Goal: Task Accomplishment & Management: Manage account settings

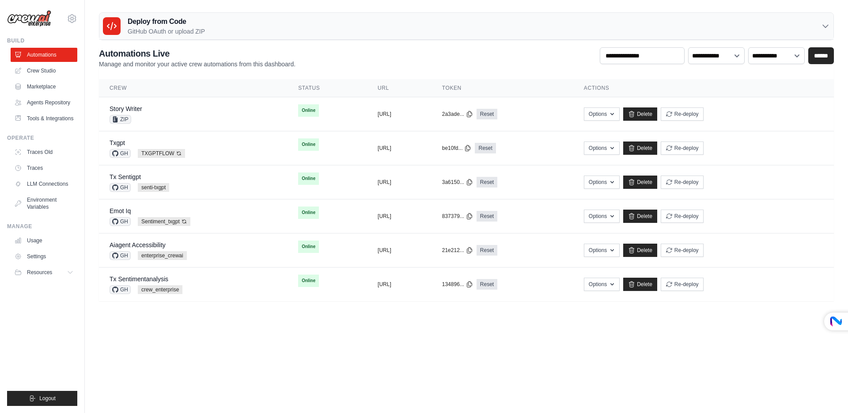
click at [219, 29] on div "Deploy from Code GitHub OAuth or upload ZIP" at bounding box center [466, 26] width 734 height 27
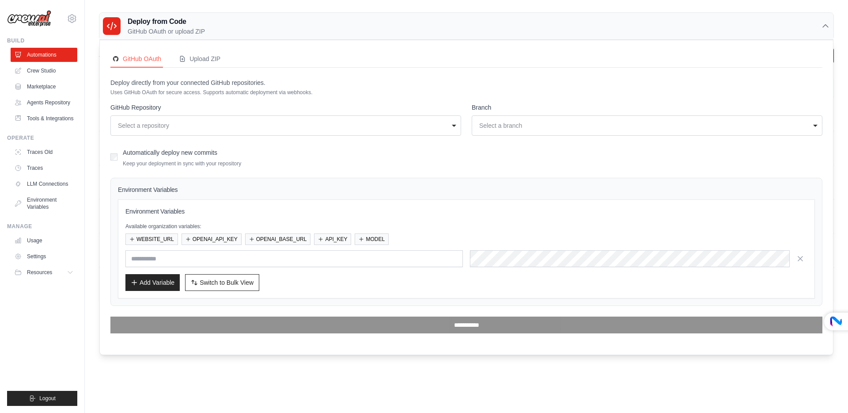
click at [223, 28] on div "Deploy from Code GitHub OAuth or upload ZIP" at bounding box center [466, 26] width 734 height 27
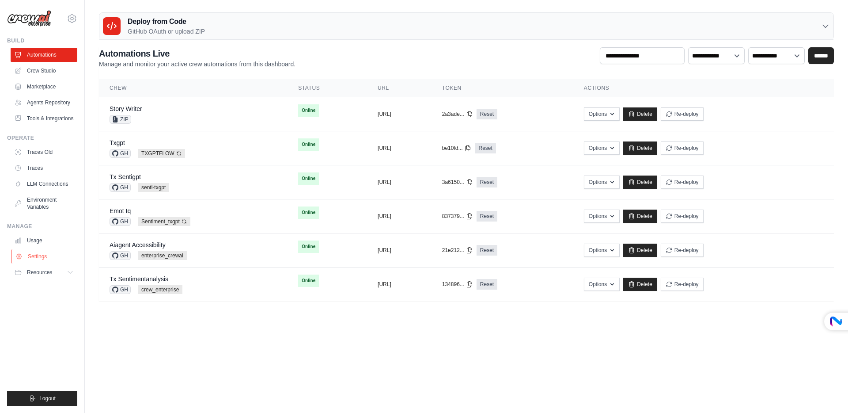
click at [34, 253] on link "Settings" at bounding box center [44, 256] width 67 height 14
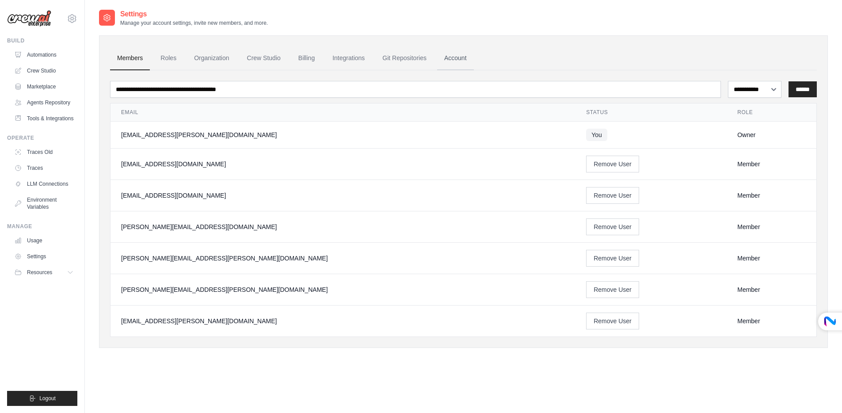
click at [460, 60] on link "Account" at bounding box center [455, 58] width 37 height 24
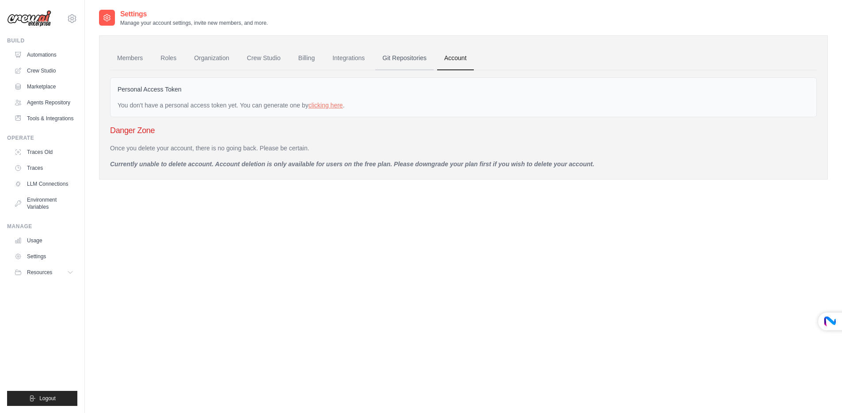
click at [412, 59] on link "Git Repositories" at bounding box center [404, 58] width 58 height 24
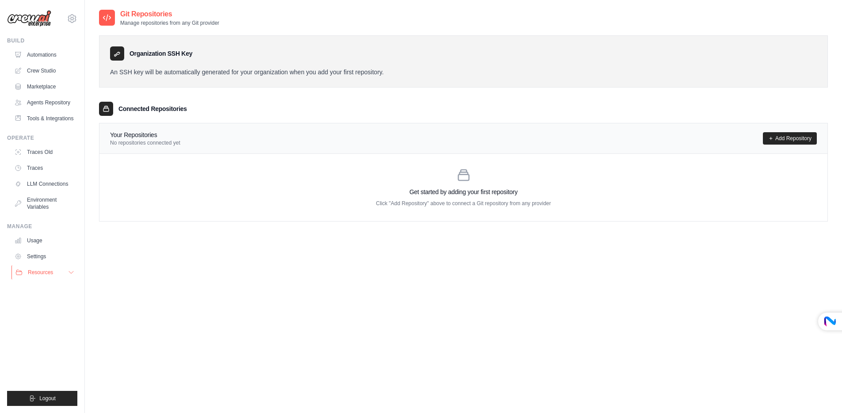
click at [43, 271] on span "Resources" at bounding box center [40, 272] width 25 height 7
click at [40, 254] on link "Settings" at bounding box center [44, 256] width 67 height 14
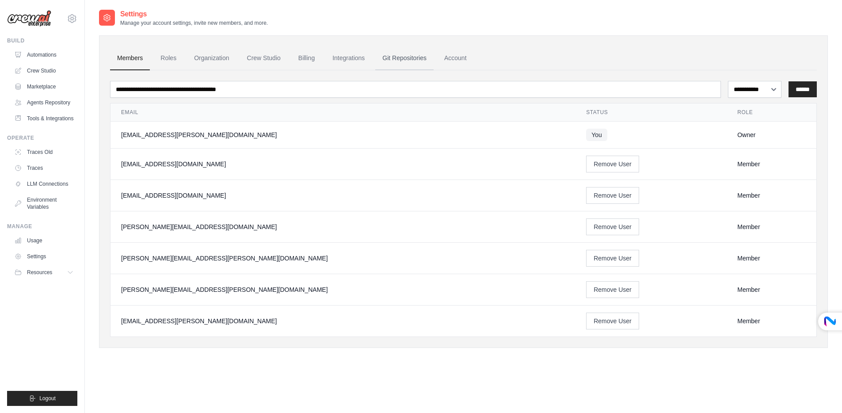
click at [416, 56] on link "Git Repositories" at bounding box center [404, 58] width 58 height 24
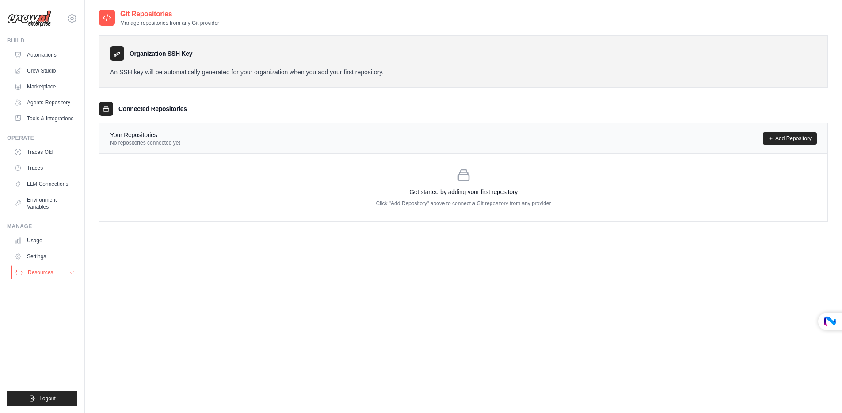
click at [36, 276] on button "Resources" at bounding box center [44, 272] width 67 height 14
click at [36, 257] on link "Settings" at bounding box center [44, 256] width 67 height 14
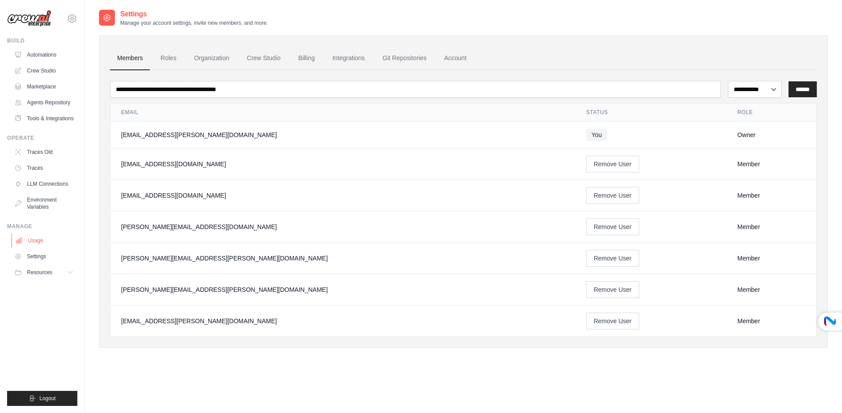
click at [35, 242] on link "Usage" at bounding box center [44, 240] width 67 height 14
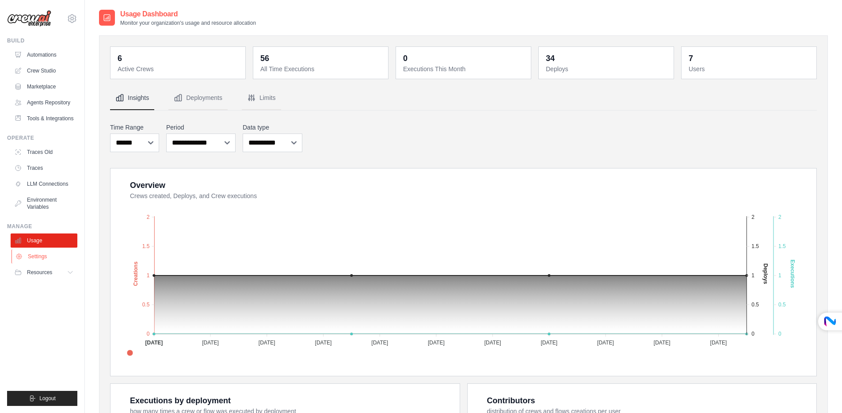
click at [38, 252] on link "Settings" at bounding box center [44, 256] width 67 height 14
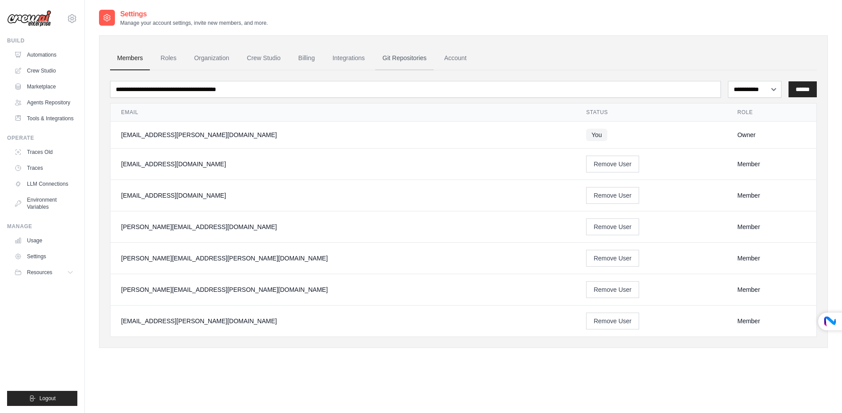
click at [406, 56] on link "Git Repositories" at bounding box center [404, 58] width 58 height 24
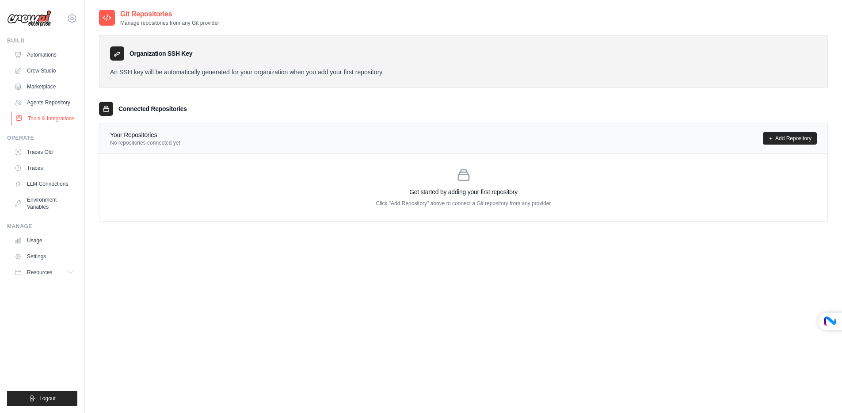
click at [41, 119] on link "Tools & Integrations" at bounding box center [44, 118] width 67 height 14
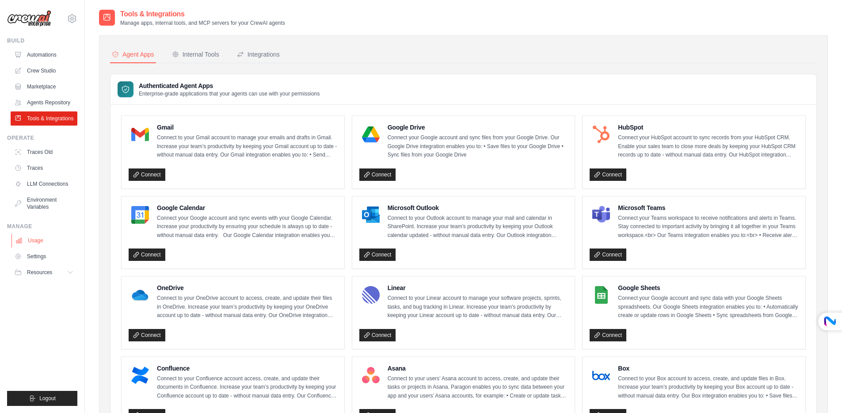
click at [41, 242] on link "Usage" at bounding box center [44, 240] width 67 height 14
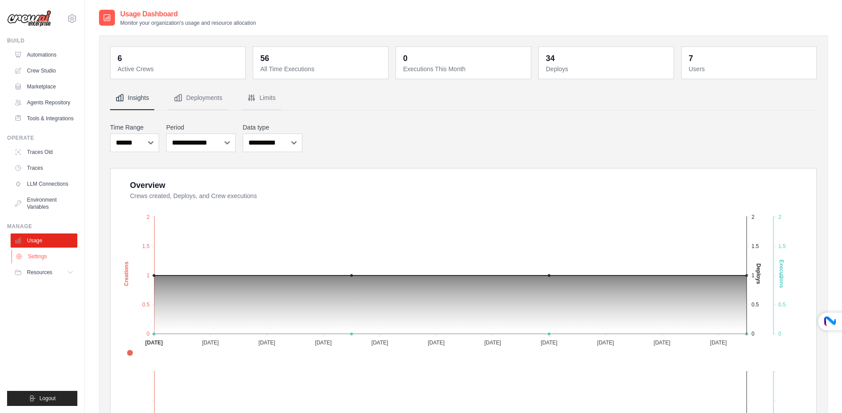
click at [46, 258] on link "Settings" at bounding box center [44, 256] width 67 height 14
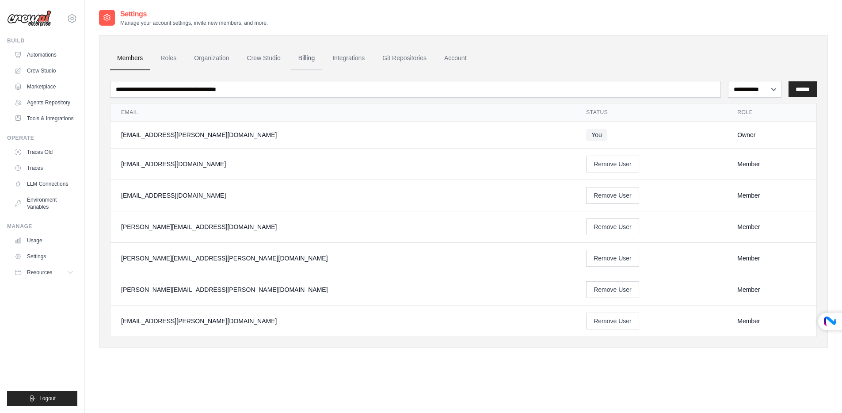
click at [306, 57] on link "Billing" at bounding box center [306, 58] width 30 height 24
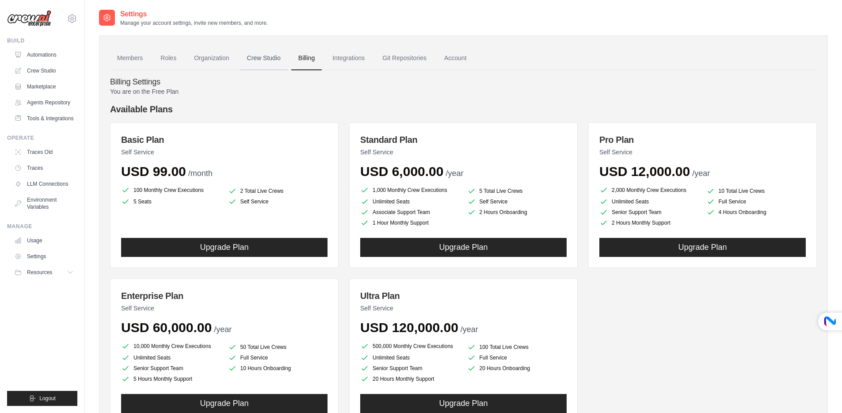
click at [264, 60] on link "Crew Studio" at bounding box center [264, 58] width 48 height 24
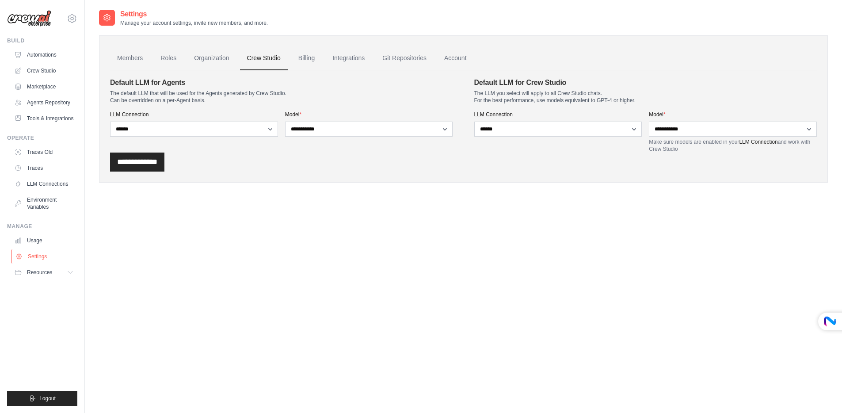
click at [38, 258] on link "Settings" at bounding box center [44, 256] width 67 height 14
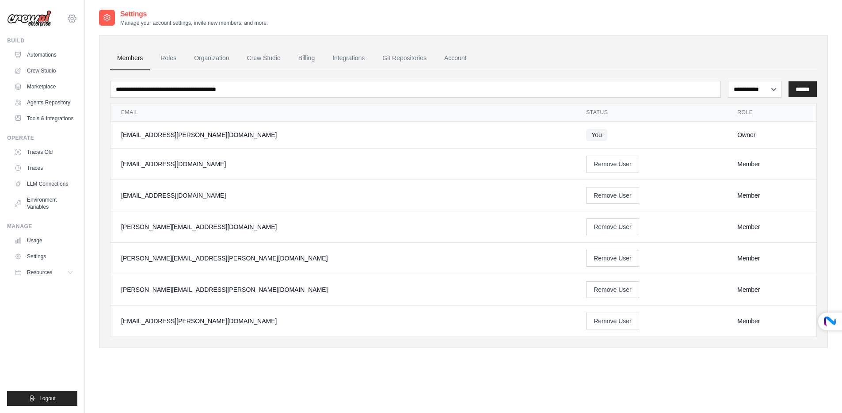
click at [75, 19] on icon at bounding box center [72, 18] width 11 height 11
click at [90, 53] on span "Settings" at bounding box center [110, 54] width 70 height 9
click at [170, 57] on link "Roles" at bounding box center [168, 58] width 30 height 24
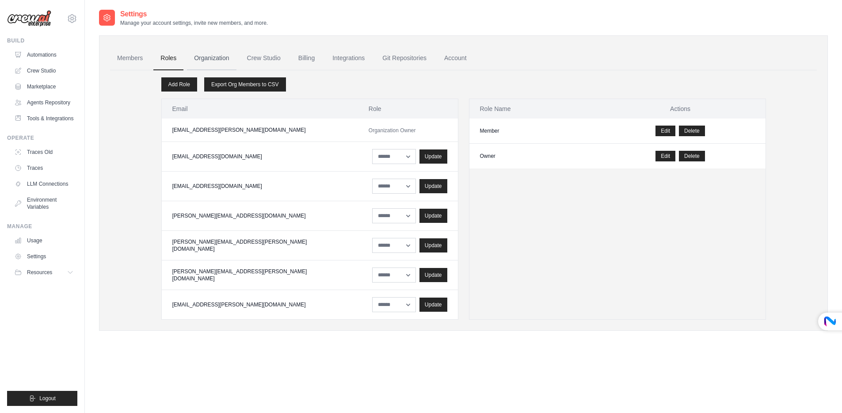
click at [212, 57] on link "Organization" at bounding box center [211, 58] width 49 height 24
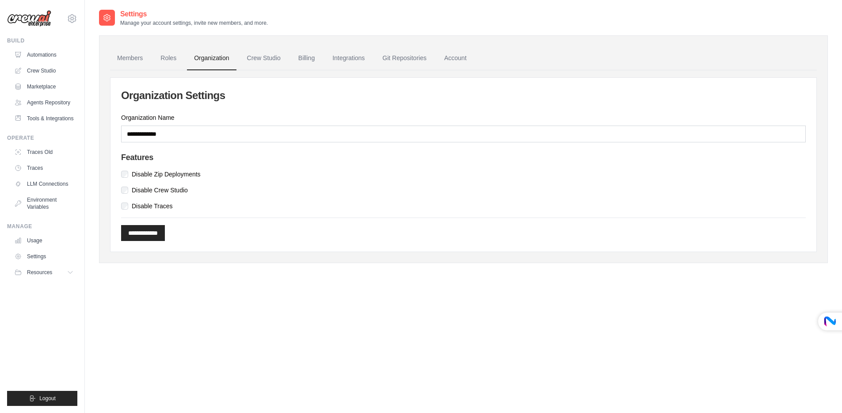
click at [476, 57] on ul "Members Roles Organization Crew Studio Billing Integrations Git Repositories Ac…" at bounding box center [463, 58] width 707 height 24
click at [452, 55] on link "Account" at bounding box center [455, 58] width 37 height 24
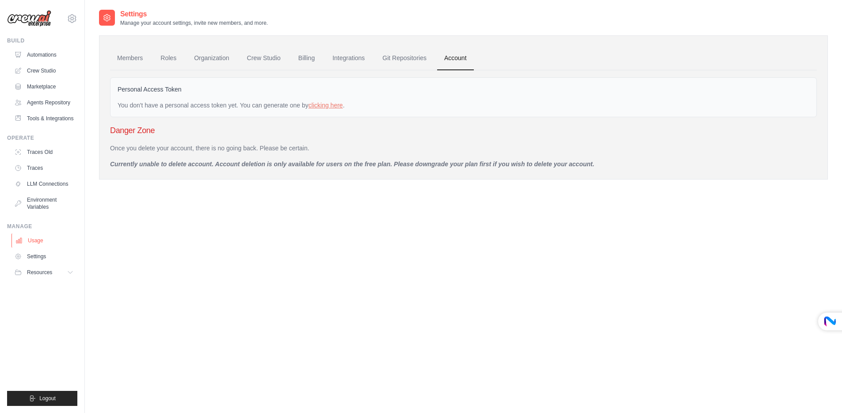
click at [39, 243] on link "Usage" at bounding box center [44, 240] width 67 height 14
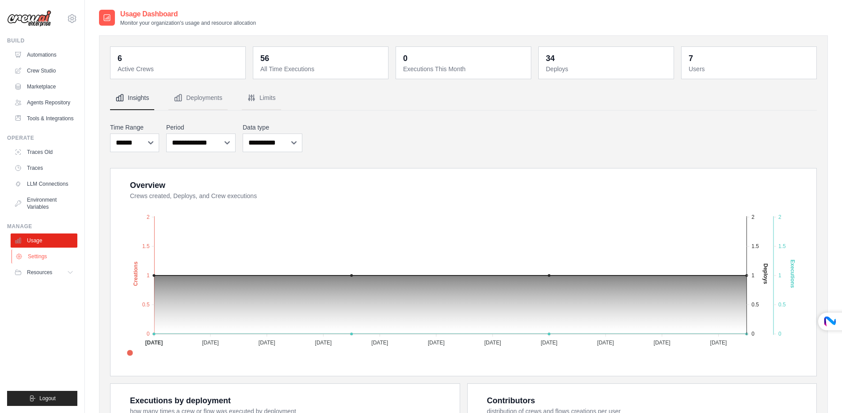
click at [38, 256] on link "Settings" at bounding box center [44, 256] width 67 height 14
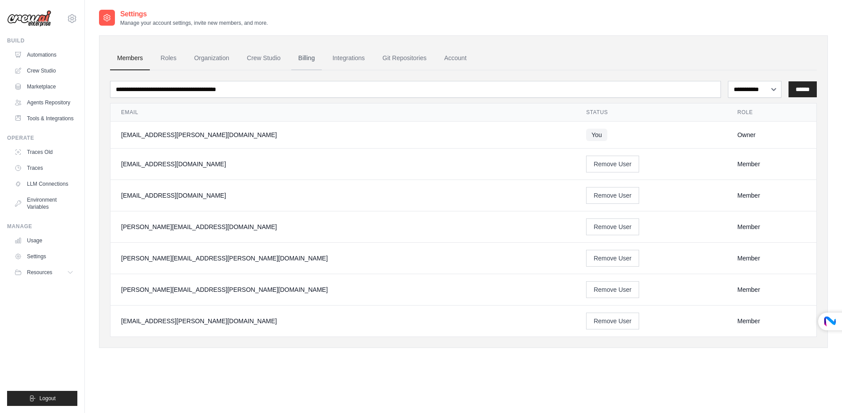
click at [304, 64] on link "Billing" at bounding box center [306, 58] width 30 height 24
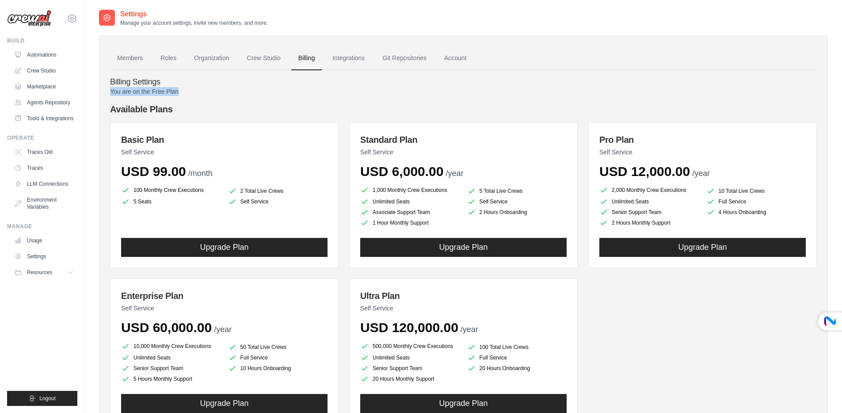
drag, startPoint x: 188, startPoint y: 95, endPoint x: 103, endPoint y: 89, distance: 85.4
click at [104, 90] on div "Members Roles Organization Crew Studio Billing Integrations Git Repositories Ac…" at bounding box center [463, 244] width 729 height 418
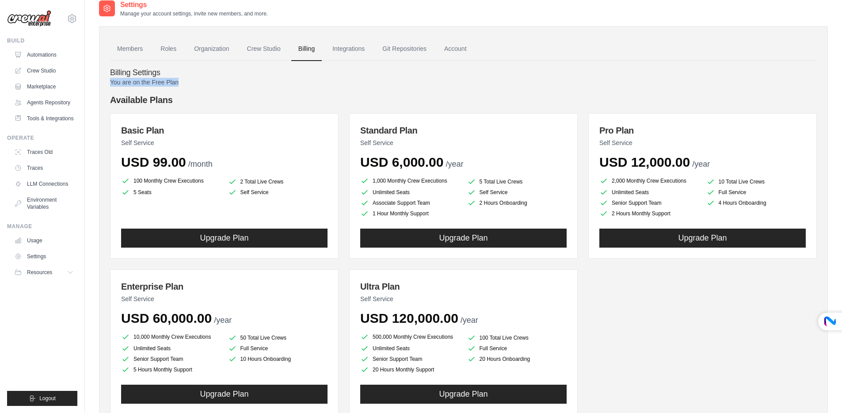
scroll to position [10, 0]
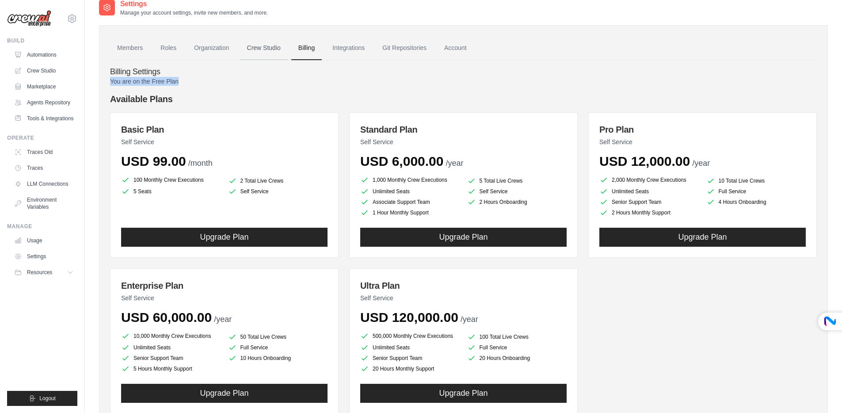
click at [262, 47] on link "Crew Studio" at bounding box center [264, 48] width 48 height 24
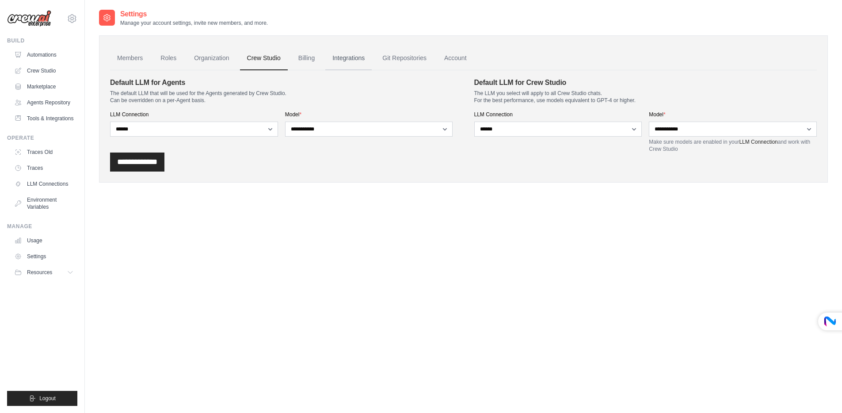
click at [350, 55] on link "Integrations" at bounding box center [348, 58] width 46 height 24
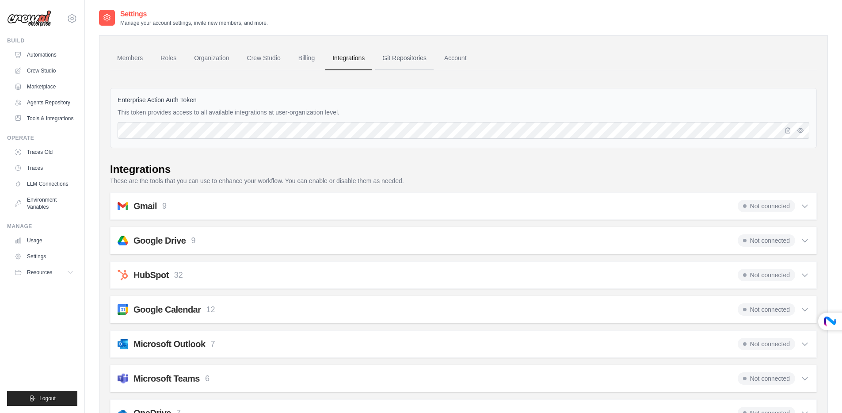
click at [397, 56] on link "Git Repositories" at bounding box center [404, 58] width 58 height 24
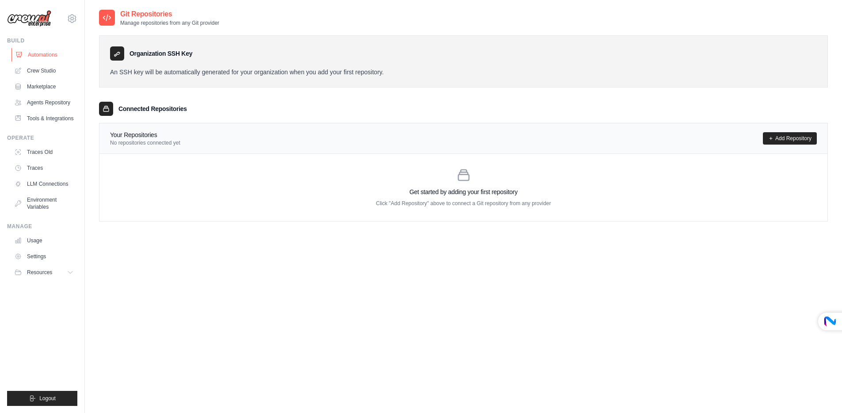
click at [38, 60] on link "Automations" at bounding box center [44, 55] width 67 height 14
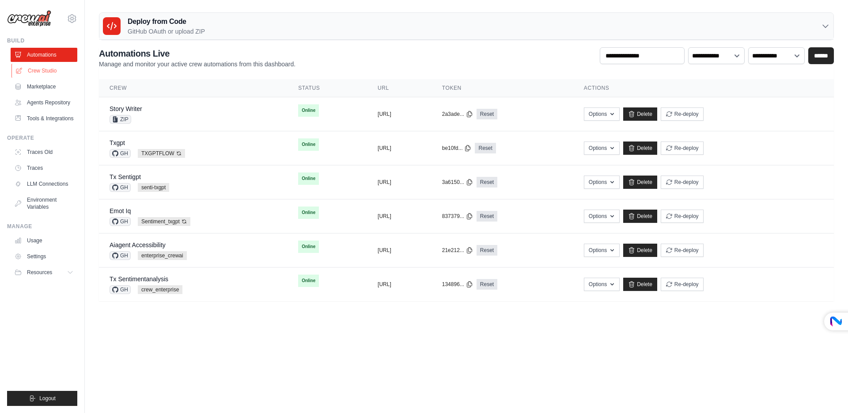
click at [43, 70] on link "Crew Studio" at bounding box center [44, 71] width 67 height 14
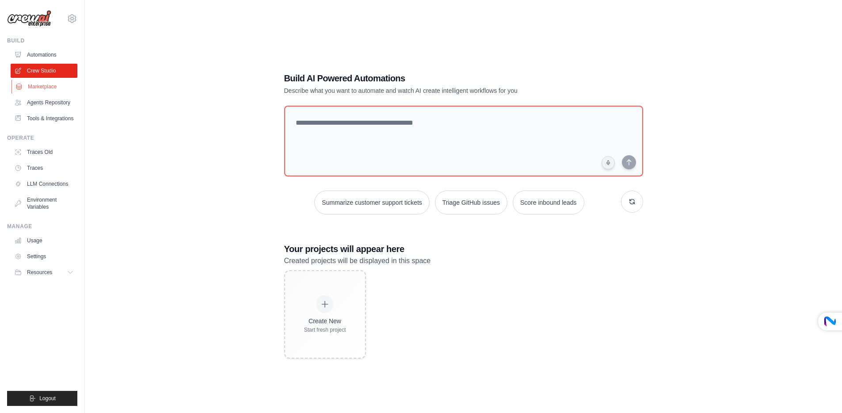
click at [44, 87] on link "Marketplace" at bounding box center [44, 87] width 67 height 14
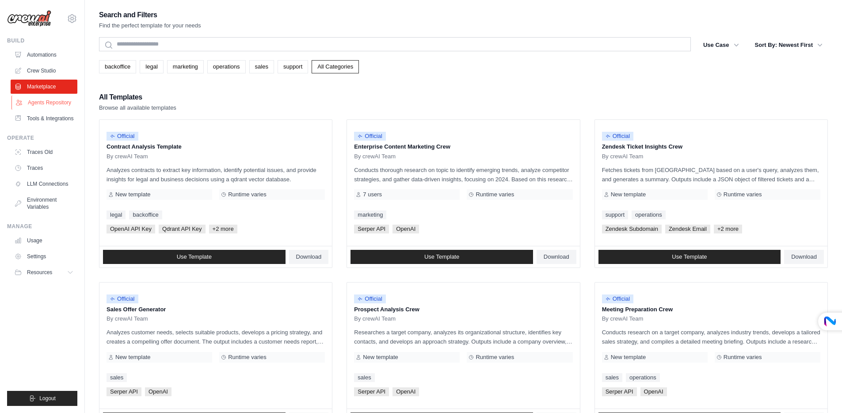
click at [45, 102] on link "Agents Repository" at bounding box center [44, 102] width 67 height 14
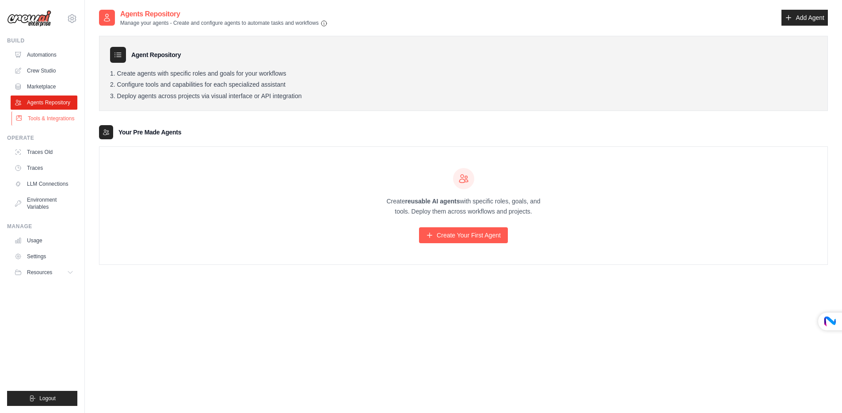
click at [47, 116] on link "Tools & Integrations" at bounding box center [44, 118] width 67 height 14
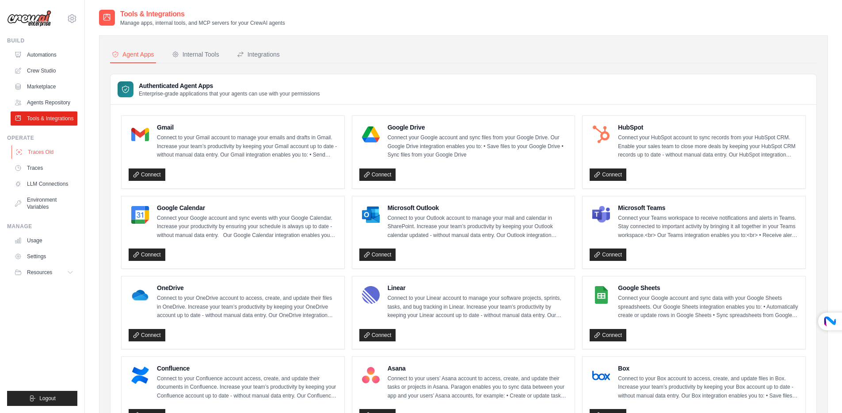
click at [50, 154] on link "Traces Old" at bounding box center [44, 152] width 67 height 14
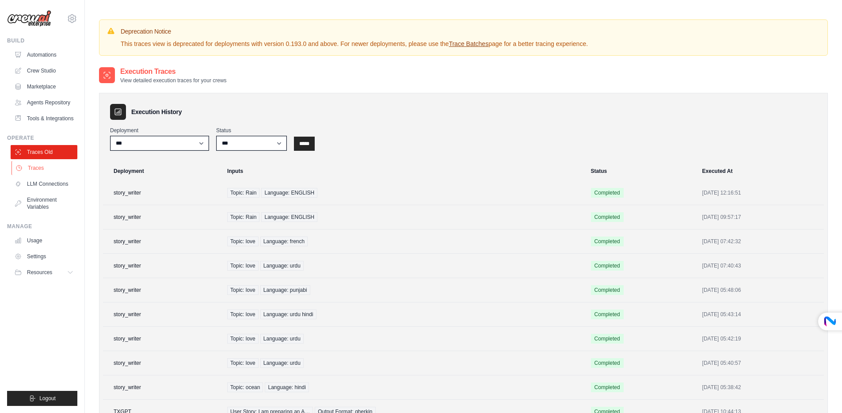
click at [47, 164] on link "Traces" at bounding box center [44, 168] width 67 height 14
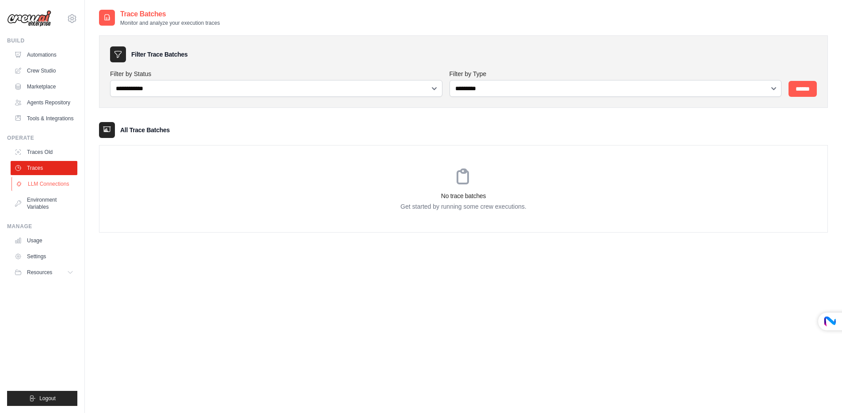
click at [47, 183] on link "LLM Connections" at bounding box center [44, 184] width 67 height 14
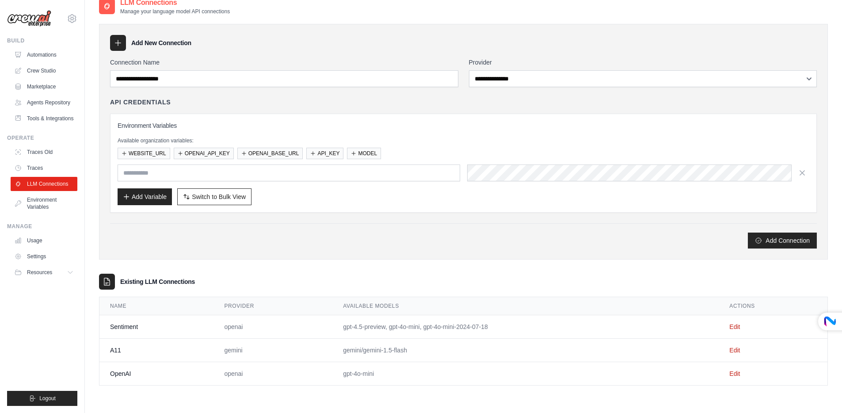
scroll to position [18, 0]
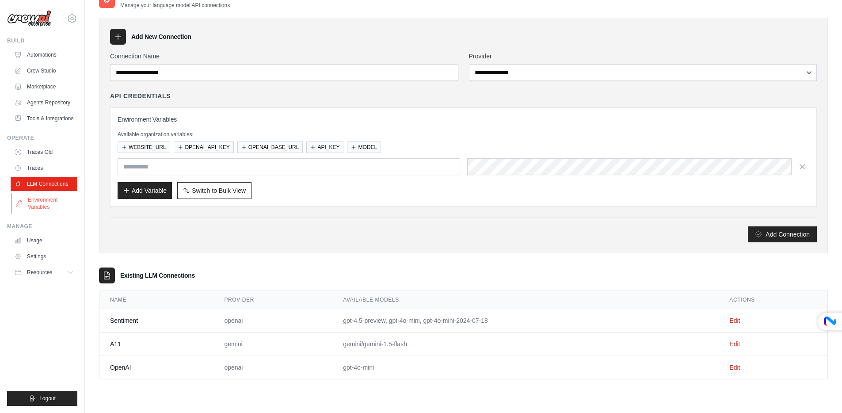
click at [38, 204] on link "Environment Variables" at bounding box center [44, 203] width 67 height 21
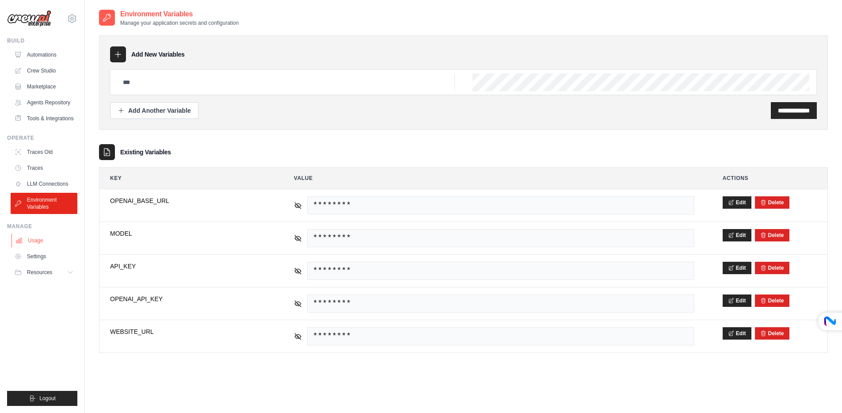
click at [36, 241] on link "Usage" at bounding box center [44, 240] width 67 height 14
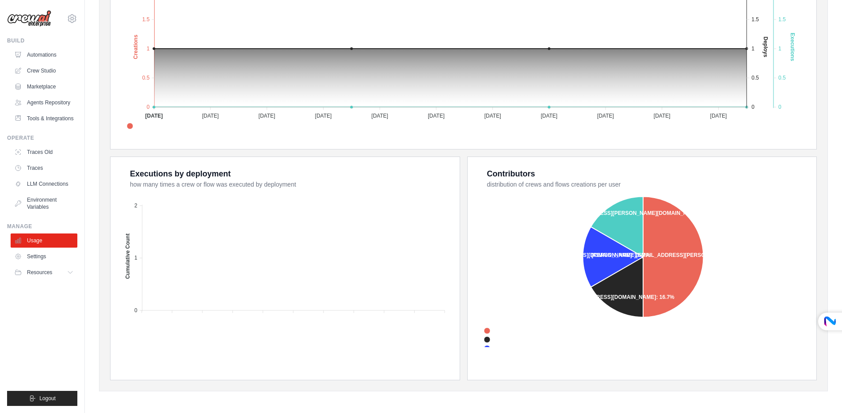
scroll to position [228, 0]
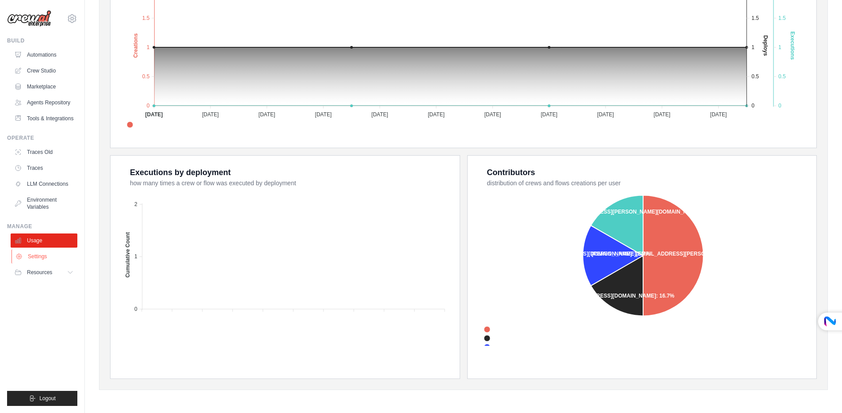
click at [33, 258] on link "Settings" at bounding box center [44, 256] width 67 height 14
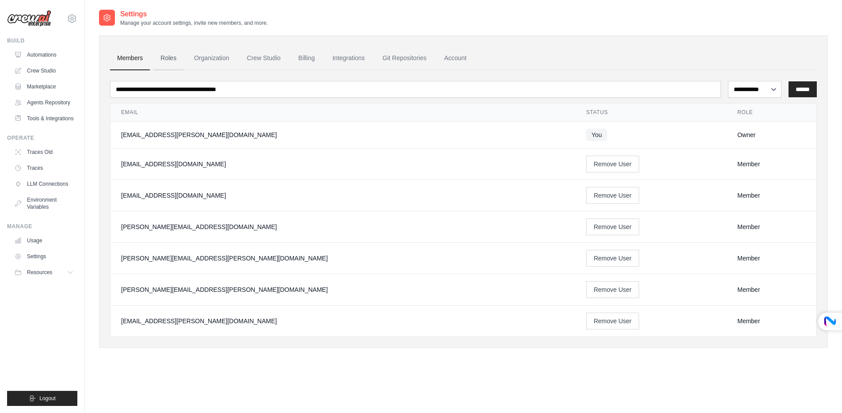
click at [172, 56] on link "Roles" at bounding box center [168, 58] width 30 height 24
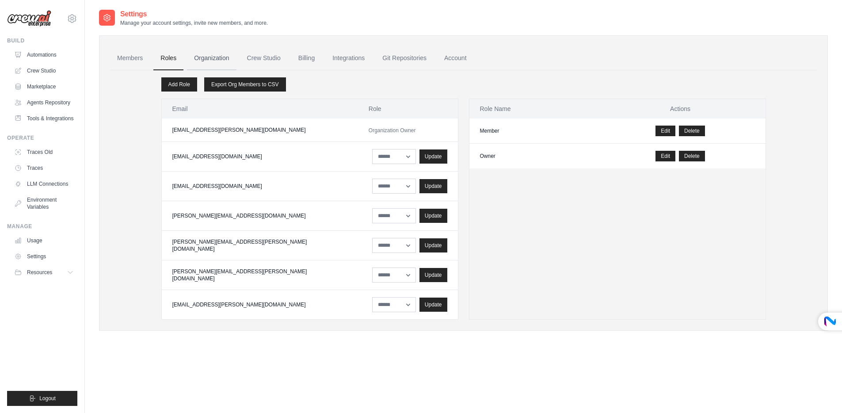
click at [218, 60] on link "Organization" at bounding box center [211, 58] width 49 height 24
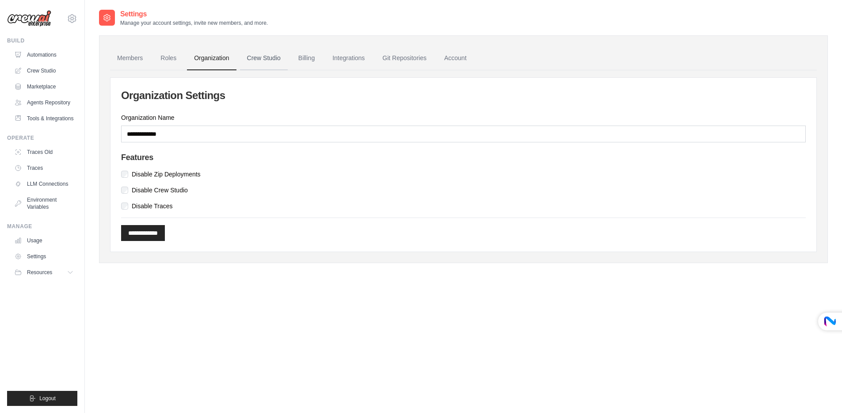
click at [269, 59] on link "Crew Studio" at bounding box center [264, 58] width 48 height 24
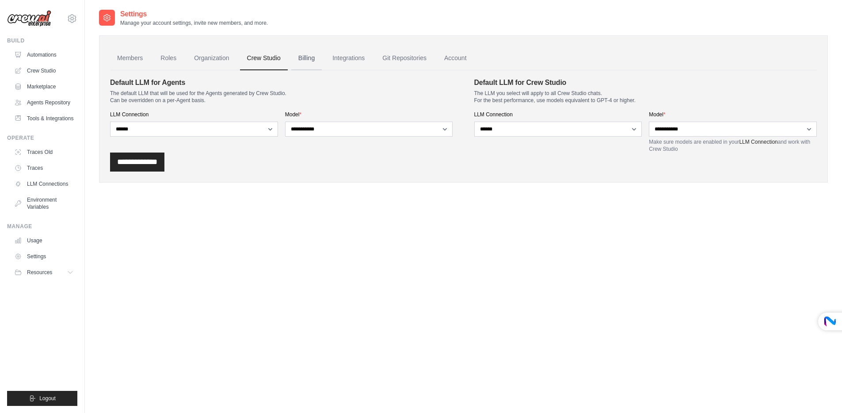
click at [313, 59] on link "Billing" at bounding box center [306, 58] width 30 height 24
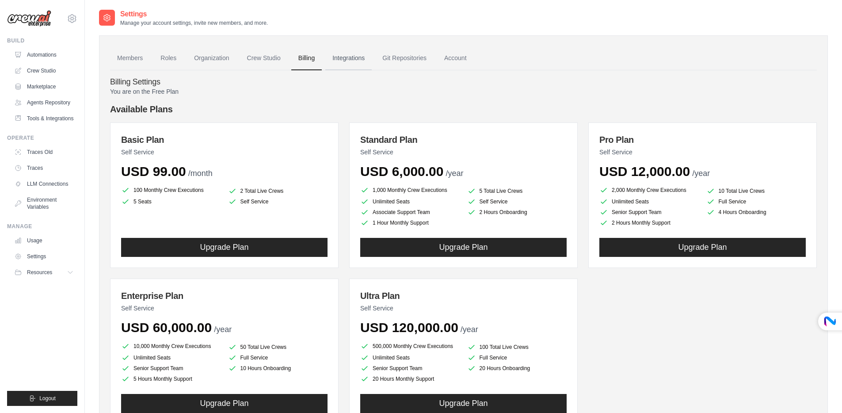
click at [341, 57] on link "Integrations" at bounding box center [348, 58] width 46 height 24
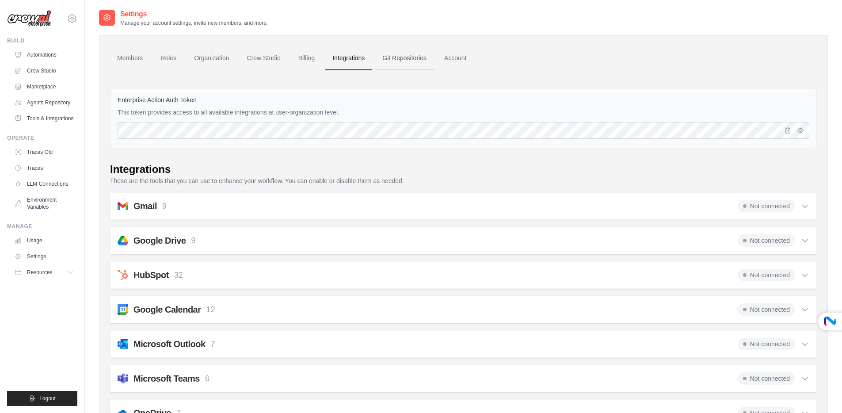
click at [396, 57] on link "Git Repositories" at bounding box center [404, 58] width 58 height 24
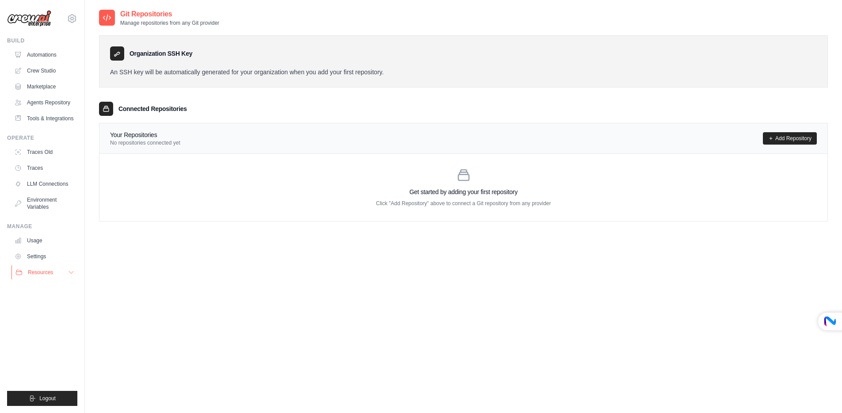
click at [40, 273] on span "Resources" at bounding box center [40, 272] width 25 height 7
click at [41, 252] on link "Settings" at bounding box center [44, 256] width 67 height 14
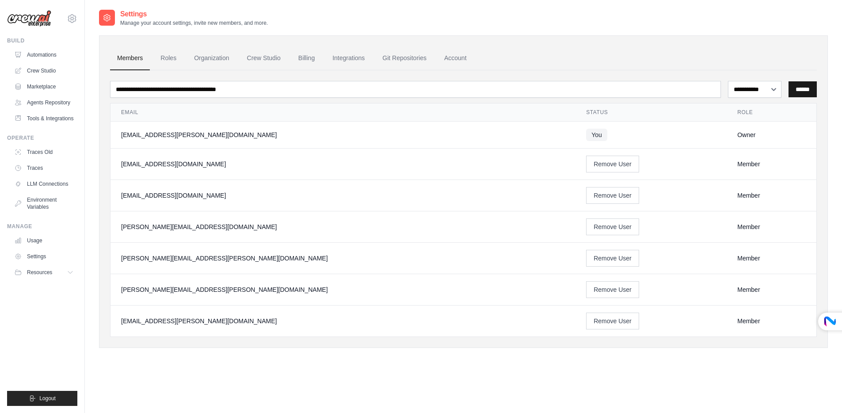
click at [801, 93] on input "******" at bounding box center [802, 89] width 28 height 16
click at [586, 321] on button "Remove User" at bounding box center [612, 320] width 53 height 17
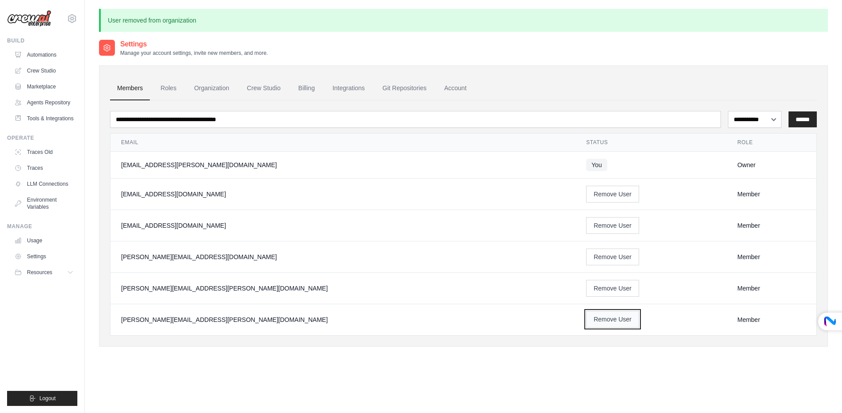
click at [586, 319] on button "Remove User" at bounding box center [612, 319] width 53 height 17
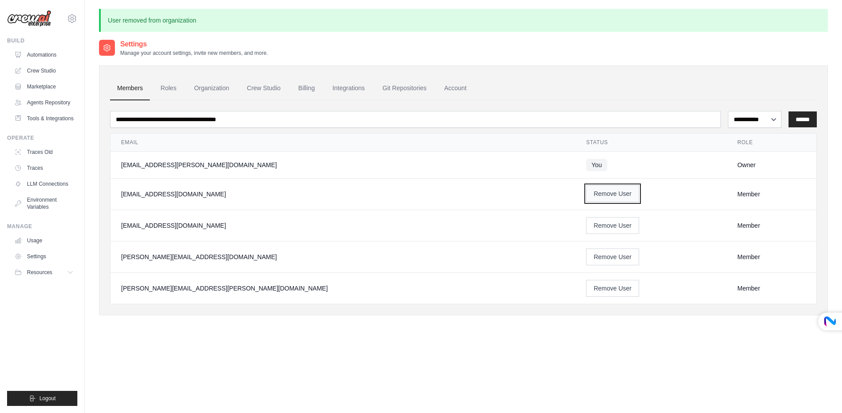
click at [586, 196] on button "Remove User" at bounding box center [612, 193] width 53 height 17
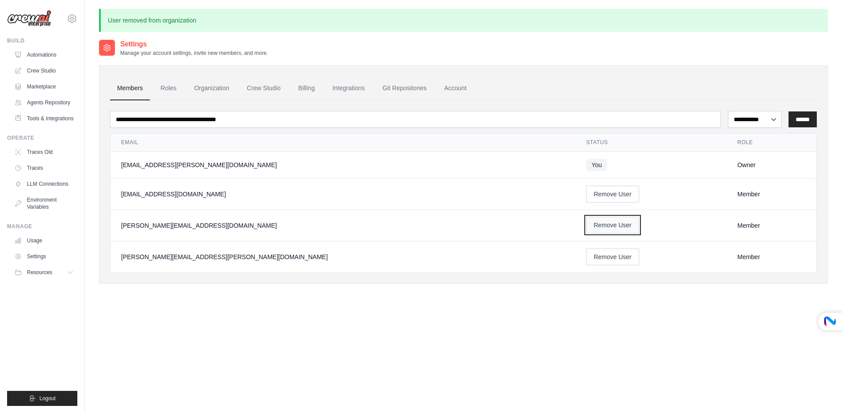
click at [586, 228] on button "Remove User" at bounding box center [612, 225] width 53 height 17
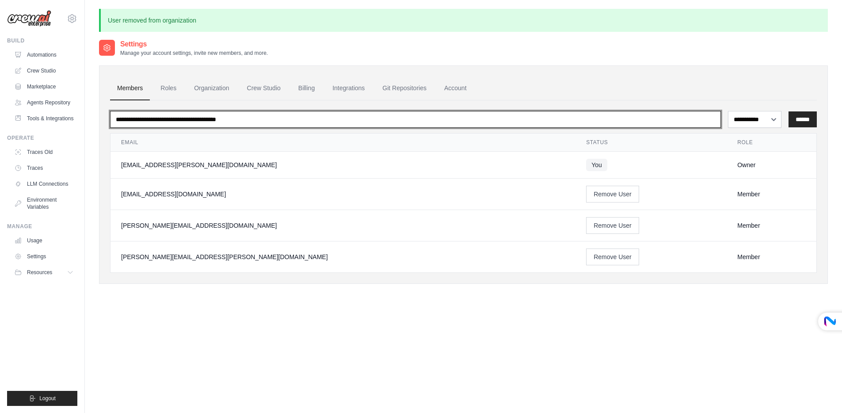
click at [526, 117] on input "email" at bounding box center [415, 119] width 611 height 17
paste input "**********"
type input "**********"
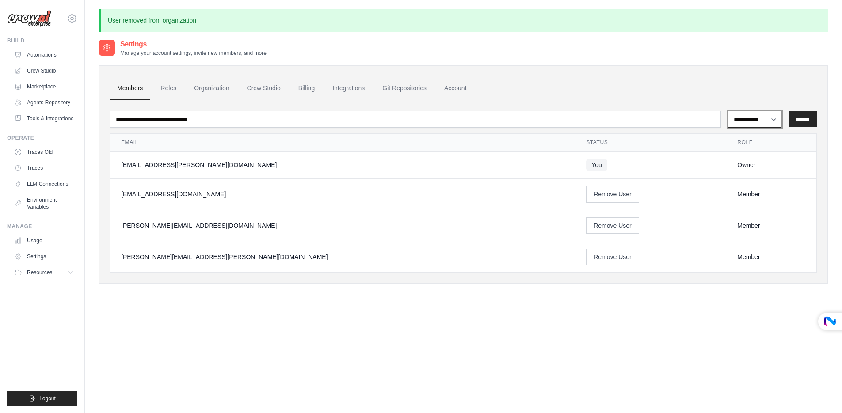
click at [771, 120] on select "**********" at bounding box center [754, 119] width 53 height 17
select select "******"
click at [728, 111] on select "**********" at bounding box center [754, 119] width 53 height 17
click at [806, 117] on input "******" at bounding box center [802, 119] width 28 height 16
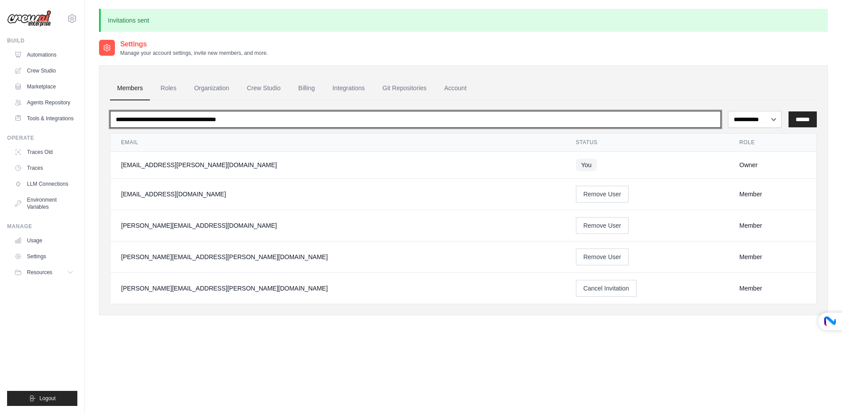
click at [523, 118] on input "email" at bounding box center [415, 119] width 611 height 17
paste input "**********"
type input "**********"
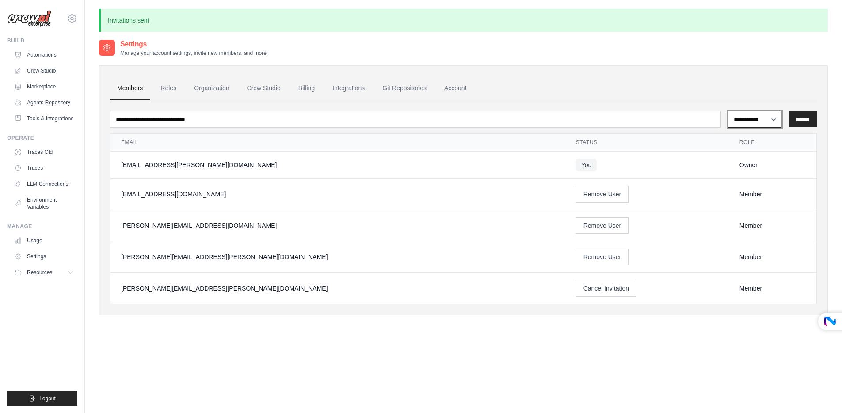
click at [740, 120] on select "**********" at bounding box center [754, 119] width 53 height 17
select select "******"
click at [728, 111] on select "**********" at bounding box center [754, 119] width 53 height 17
click at [807, 118] on input "******" at bounding box center [802, 119] width 28 height 16
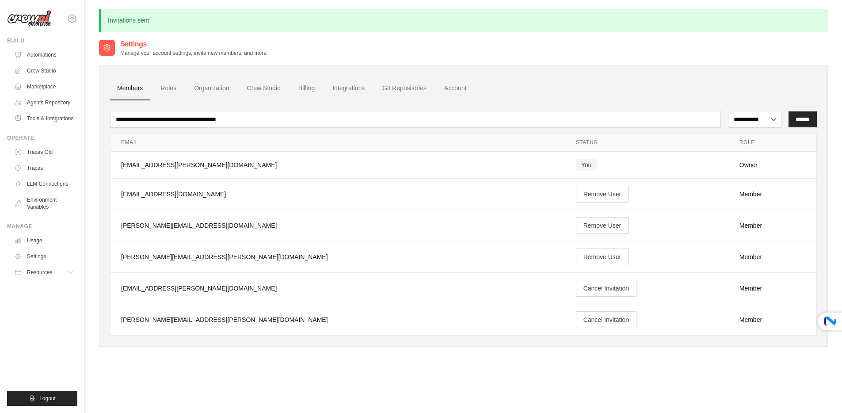
click at [30, 18] on img at bounding box center [29, 18] width 44 height 17
click at [33, 17] on img at bounding box center [29, 18] width 44 height 17
click at [37, 20] on img at bounding box center [29, 18] width 44 height 17
click at [35, 20] on img at bounding box center [29, 18] width 44 height 17
click at [129, 322] on div "mohammed.riyaz@testingxperts.com" at bounding box center [337, 319] width 433 height 9
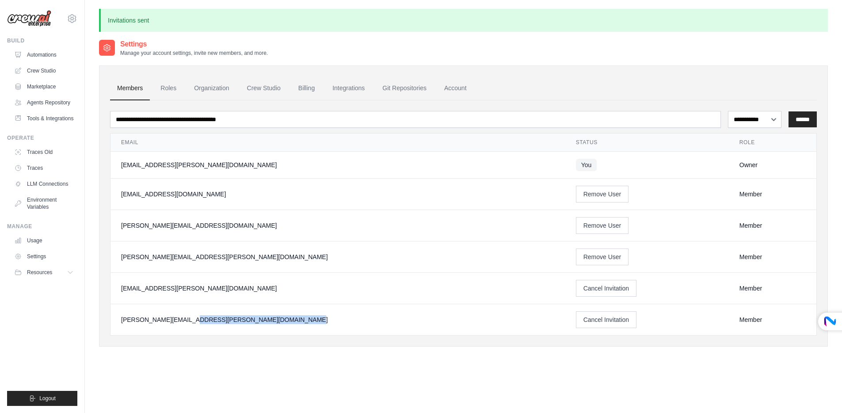
drag, startPoint x: 122, startPoint y: 320, endPoint x: 257, endPoint y: 322, distance: 134.3
click at [256, 322] on div "mohammed.riyaz@testingxperts.com" at bounding box center [337, 319] width 433 height 9
